Goal: Task Accomplishment & Management: Use online tool/utility

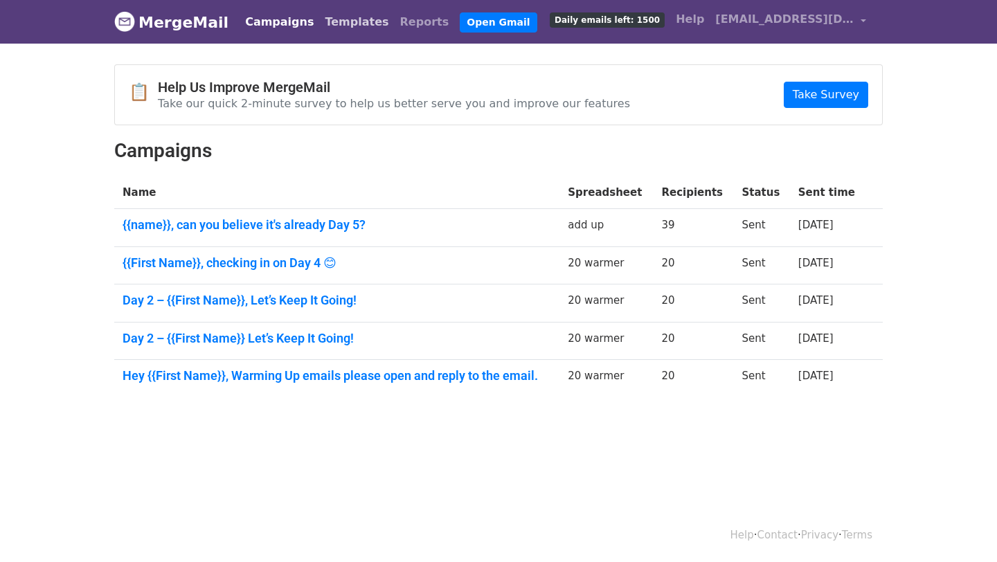
click at [340, 28] on link "Templates" at bounding box center [356, 22] width 75 height 28
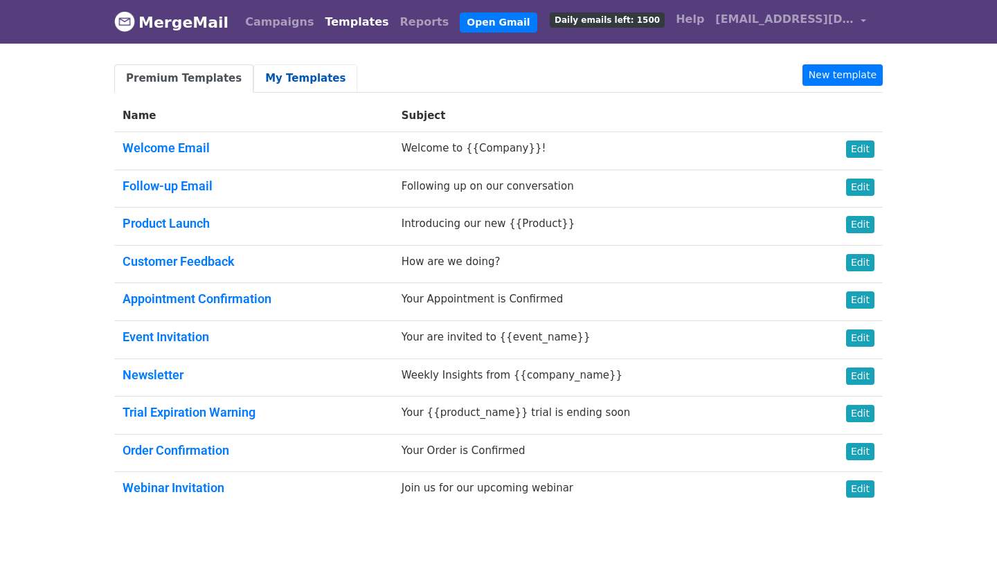
click at [293, 80] on link "My Templates" at bounding box center [305, 78] width 104 height 28
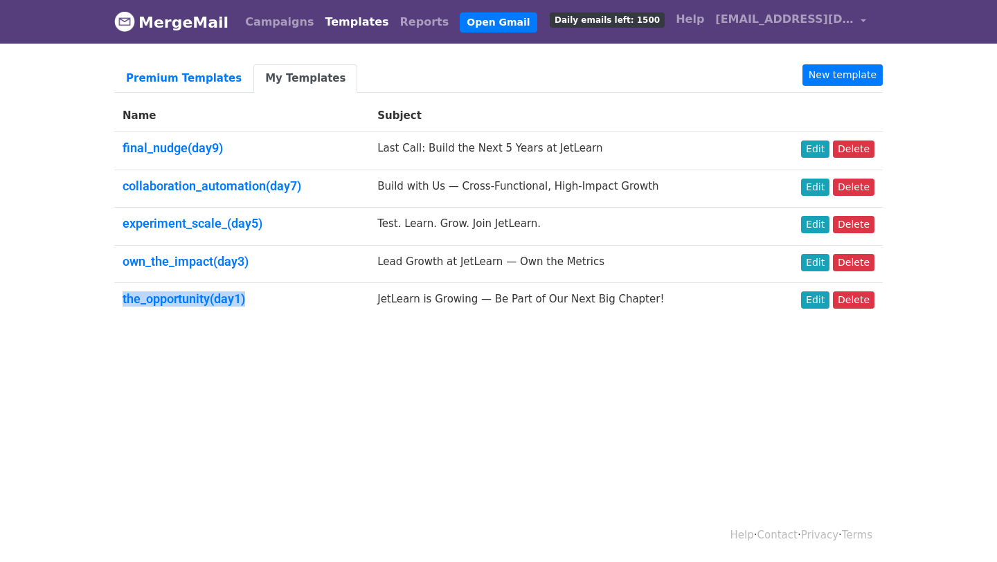
drag, startPoint x: 118, startPoint y: 302, endPoint x: 257, endPoint y: 312, distance: 139.4
click at [257, 312] on td "the_opportunity(day1)" at bounding box center [241, 301] width 255 height 37
copy link "the_opportunity(day1)"
click at [460, 20] on link "Open Gmail" at bounding box center [498, 22] width 77 height 20
